Goal: Task Accomplishment & Management: Complete application form

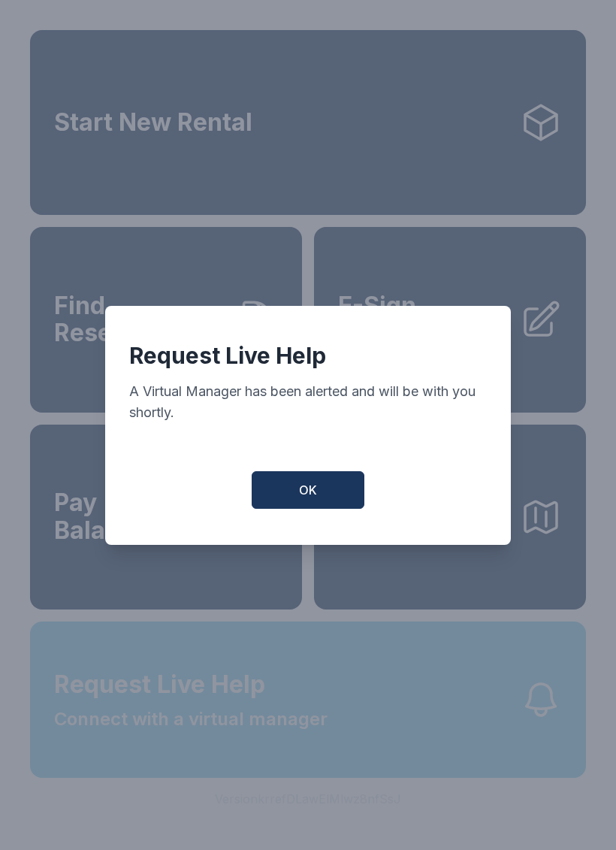
click at [319, 509] on button "OK" at bounding box center [308, 490] width 113 height 38
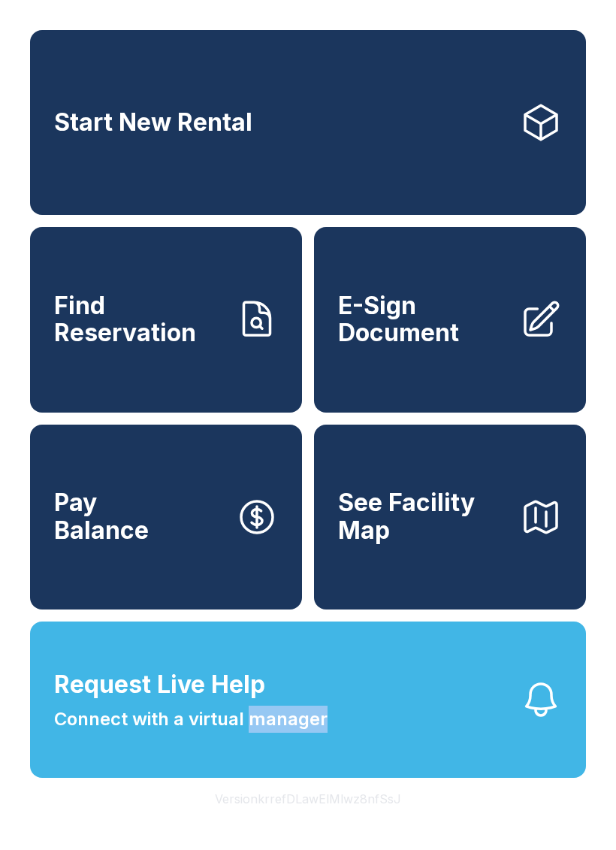
click at [469, 705] on button "Request Live Help Connect with a virtual manager" at bounding box center [308, 699] width 556 height 156
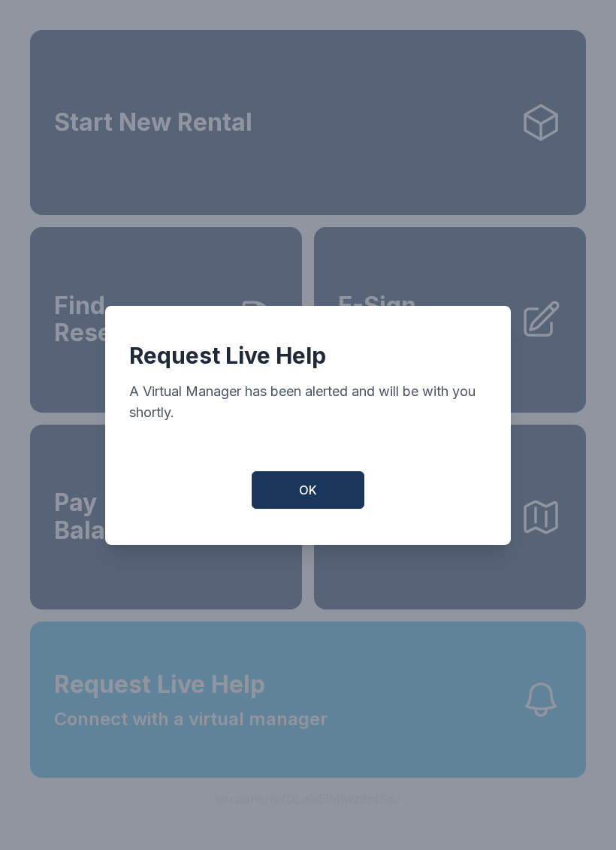
click at [325, 509] on button "OK" at bounding box center [308, 490] width 113 height 38
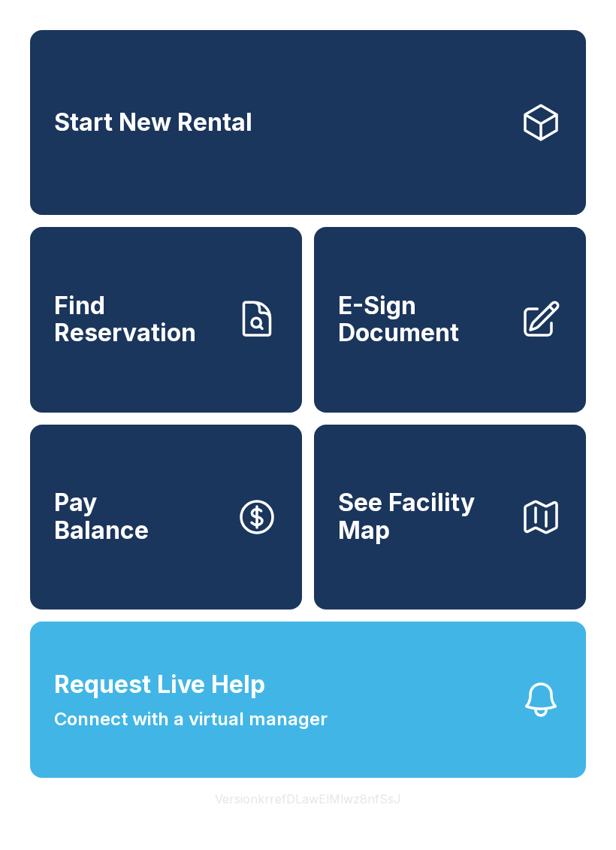
click at [416, 736] on button "Request Live Help Connect with a virtual manager" at bounding box center [308, 699] width 556 height 156
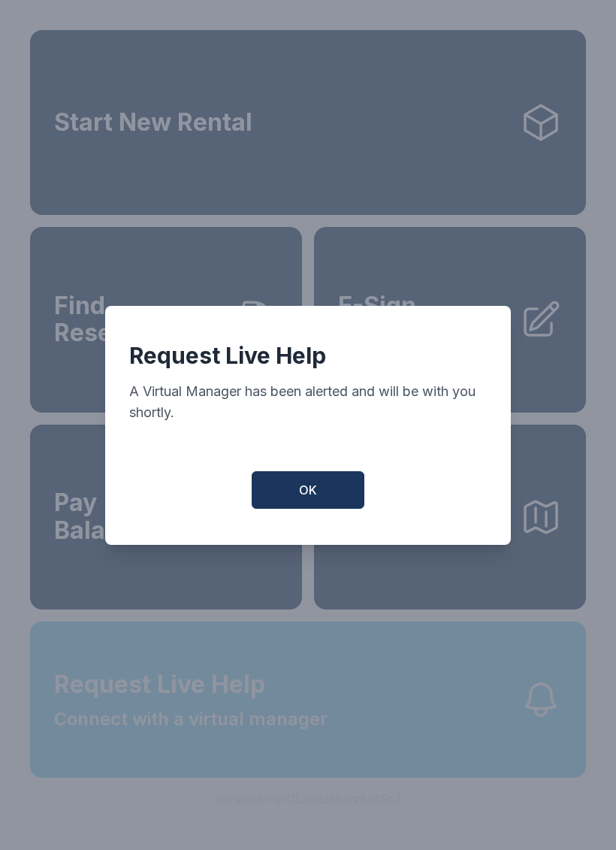
click at [310, 489] on button "OK" at bounding box center [308, 490] width 113 height 38
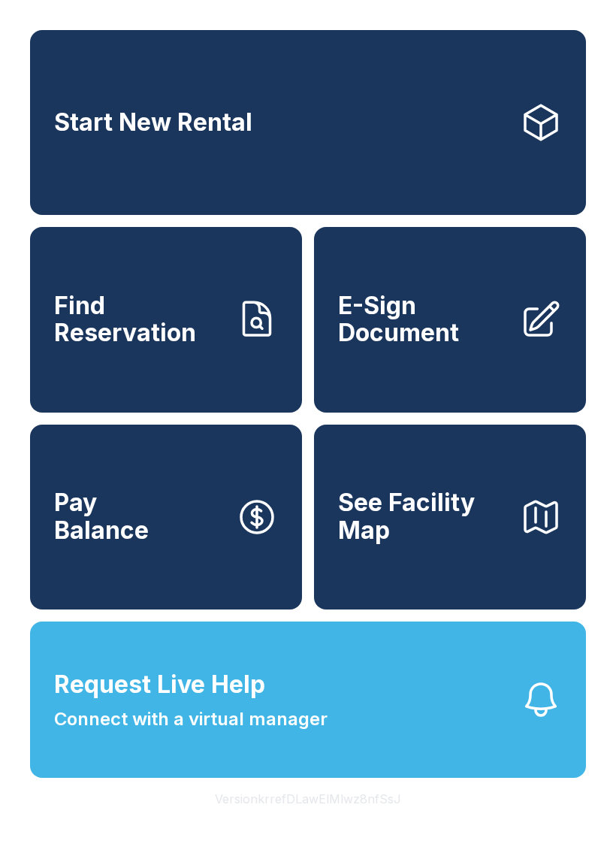
click at [485, 588] on button "See Facility Map" at bounding box center [450, 516] width 272 height 185
click at [435, 347] on span "E-Sign Document" at bounding box center [423, 319] width 170 height 55
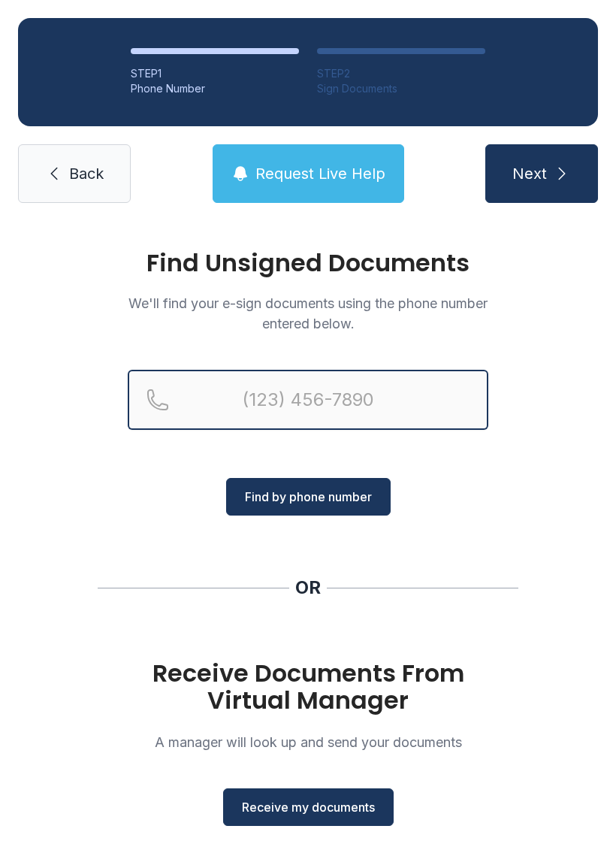
click at [379, 400] on input "Reservation phone number" at bounding box center [308, 400] width 361 height 60
type input "[PHONE_NUMBER]"
click at [541, 174] on button "Next" at bounding box center [541, 173] width 113 height 59
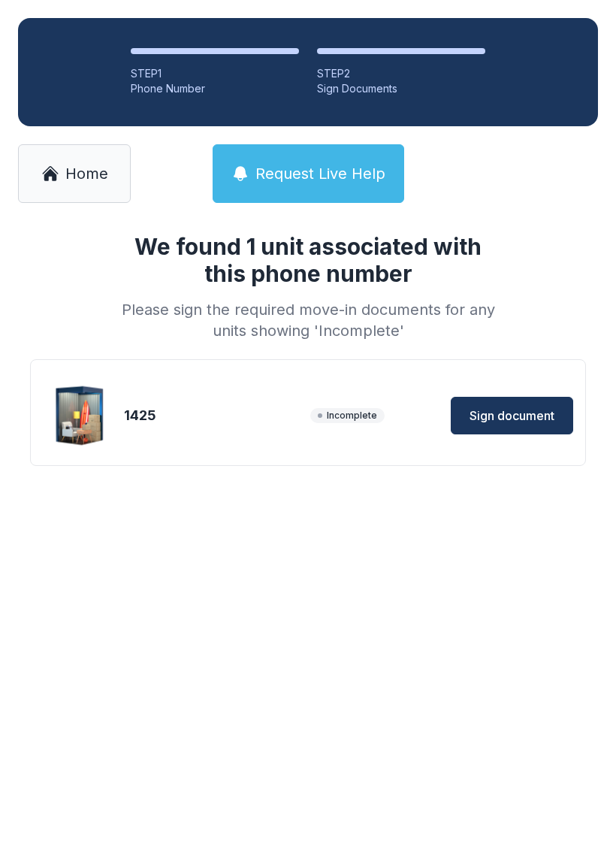
click at [523, 412] on span "Sign document" at bounding box center [512, 415] width 85 height 18
click at [78, 189] on link "Home" at bounding box center [74, 173] width 113 height 59
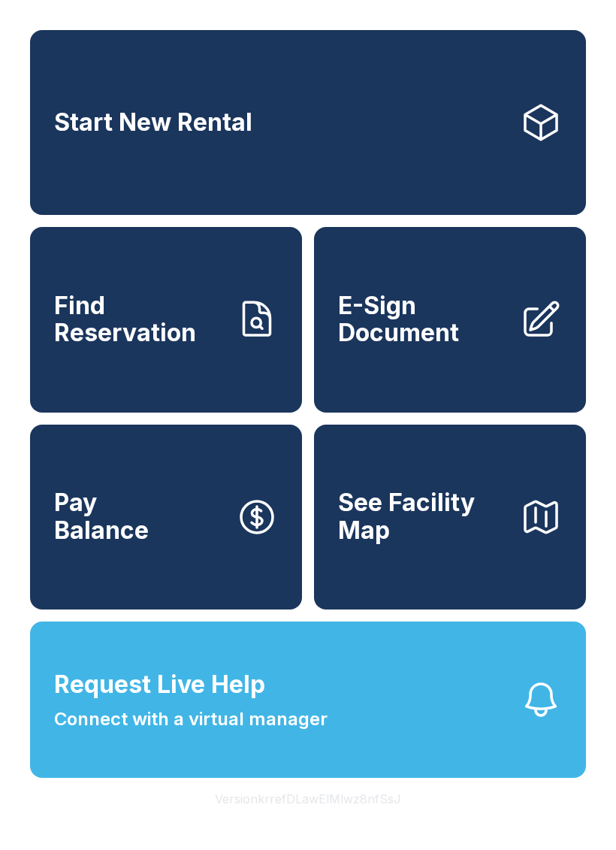
click at [458, 374] on link "E-Sign Document" at bounding box center [450, 319] width 272 height 185
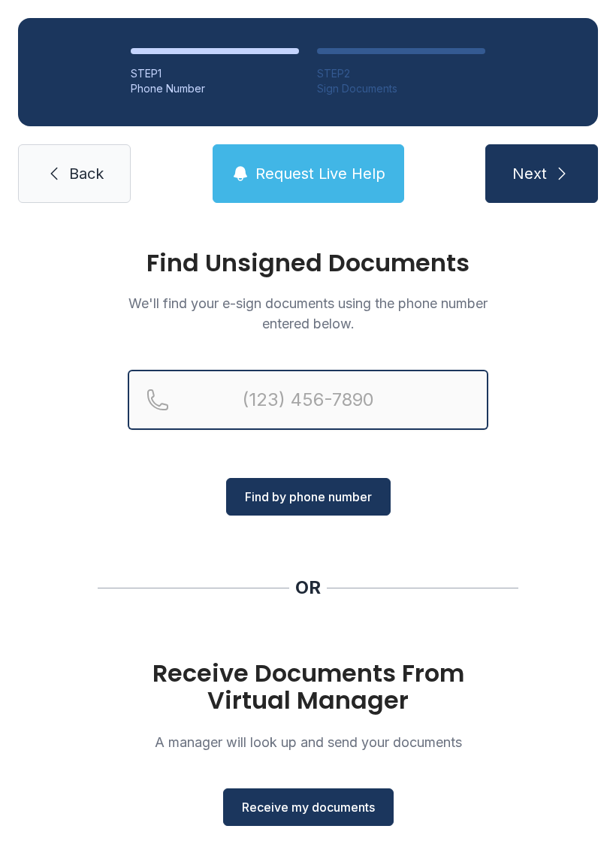
click at [370, 397] on input "Reservation phone number" at bounding box center [308, 400] width 361 height 60
type input "[PHONE_NUMBER]"
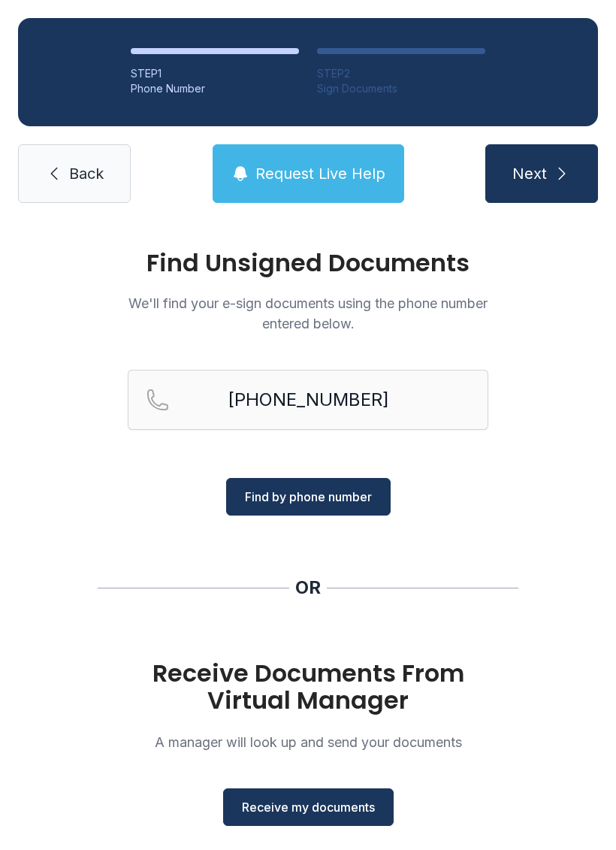
click at [313, 495] on span "Find by phone number" at bounding box center [308, 497] width 127 height 18
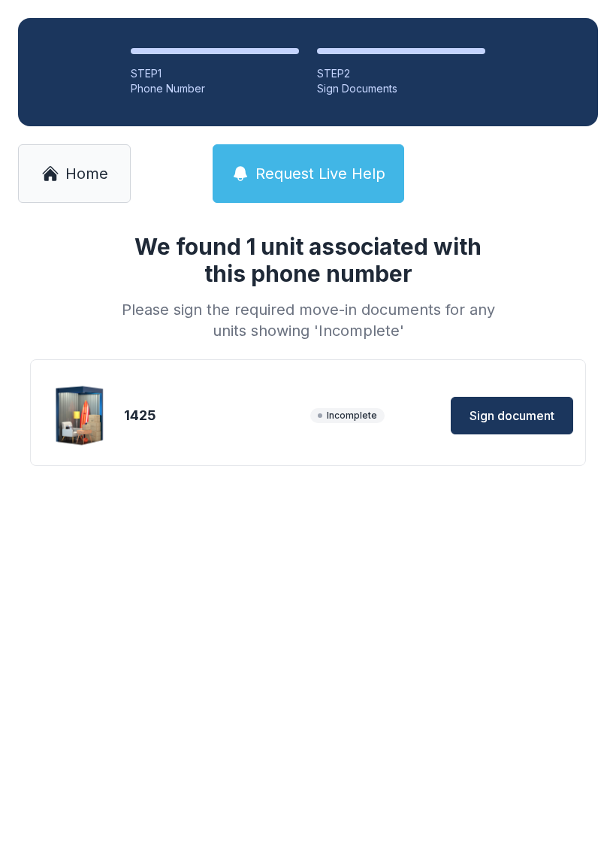
click at [539, 412] on span "Sign document" at bounding box center [512, 415] width 85 height 18
click at [56, 174] on icon at bounding box center [50, 174] width 18 height 18
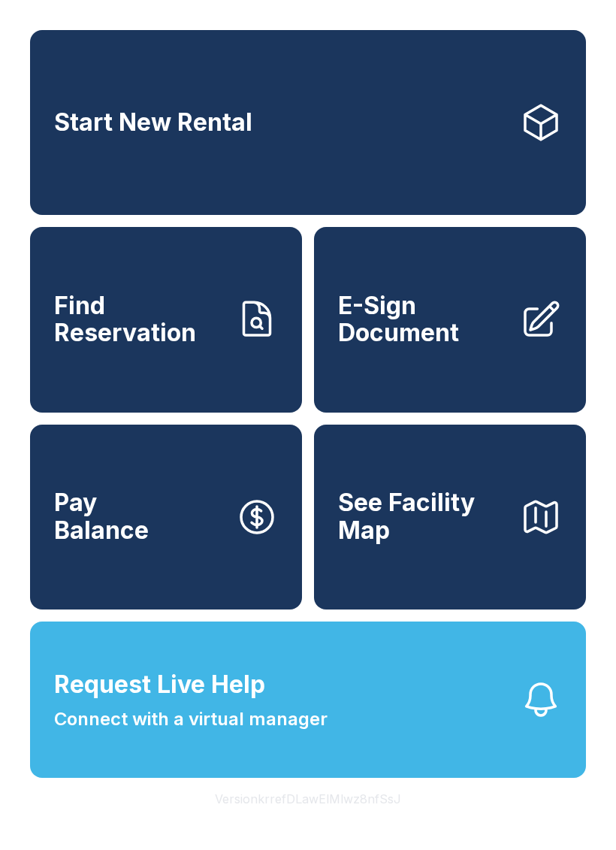
click at [339, 733] on button "Request Live Help Connect with a virtual manager" at bounding box center [308, 699] width 556 height 156
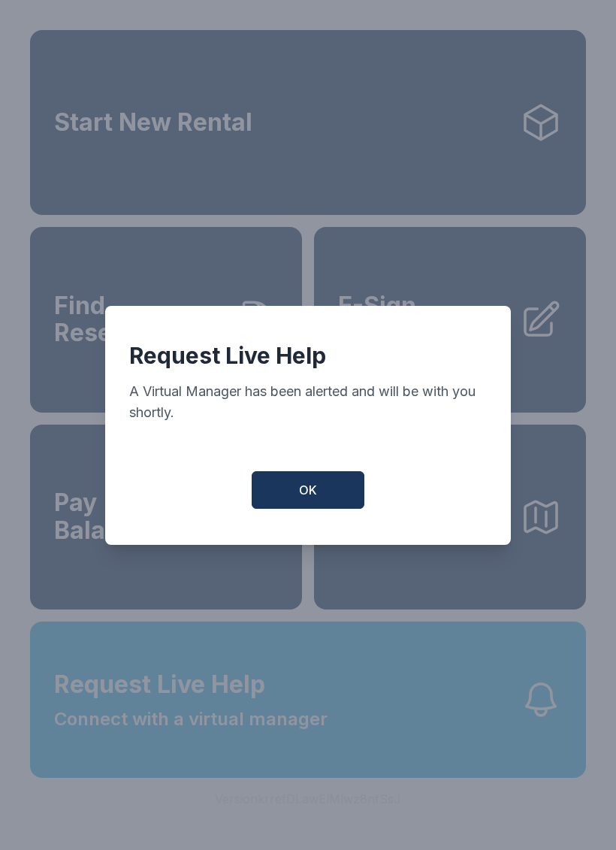
click at [328, 494] on button "OK" at bounding box center [308, 490] width 113 height 38
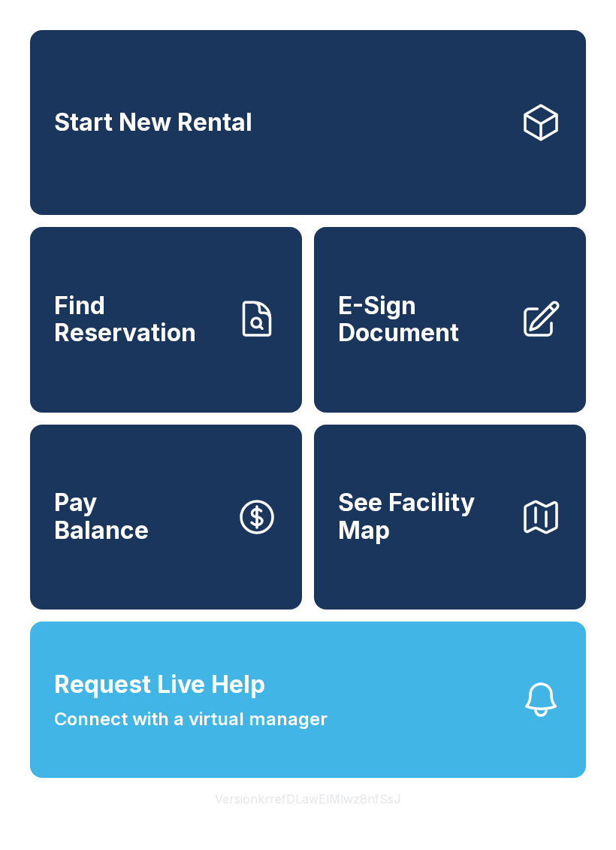
click at [163, 702] on span "Request Live Help" at bounding box center [159, 684] width 211 height 36
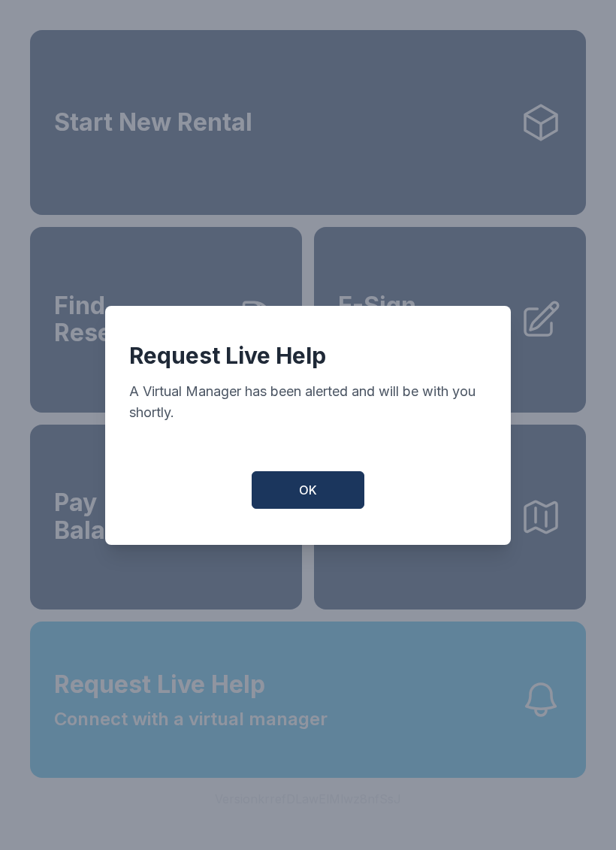
click at [309, 499] on span "OK" at bounding box center [308, 490] width 18 height 18
